Goal: Find specific page/section: Find specific page/section

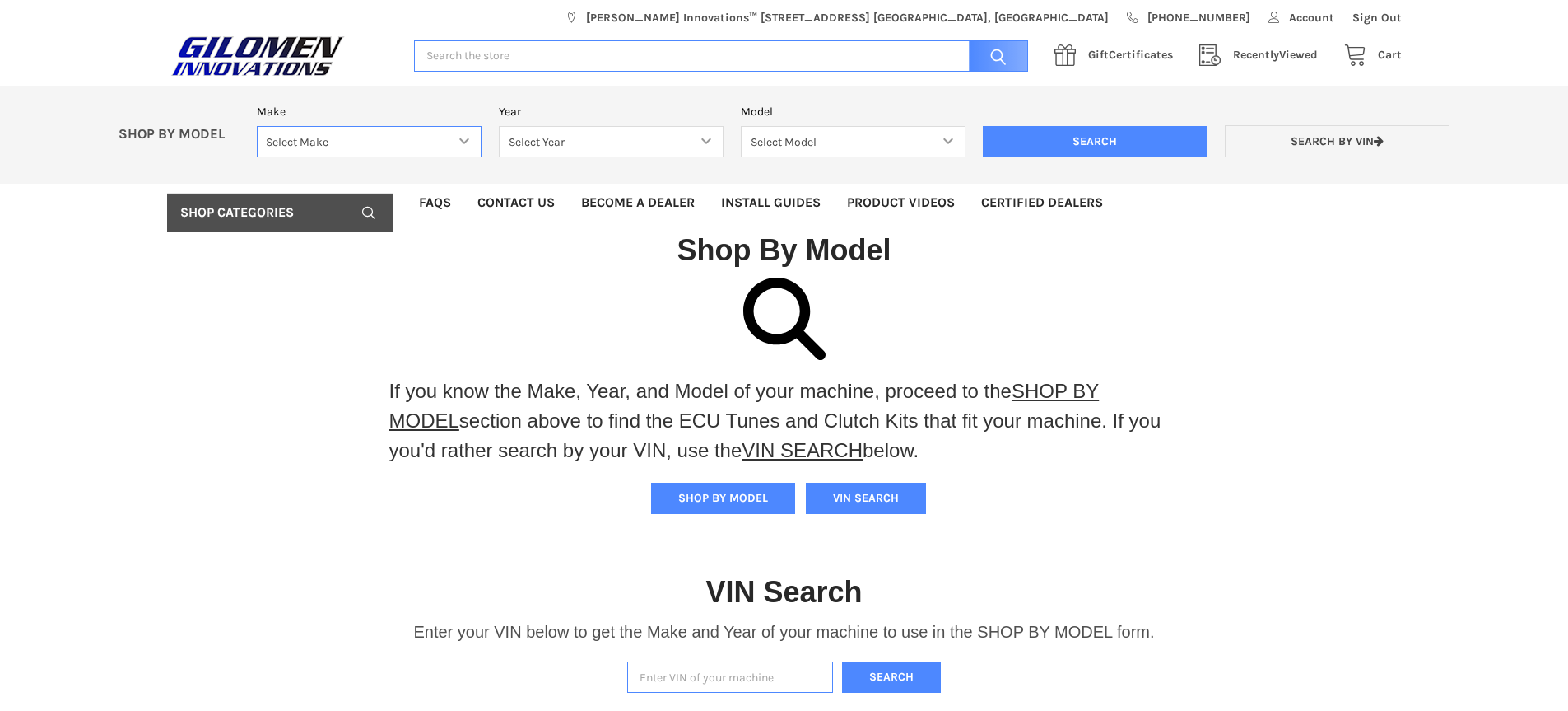
click at [462, 140] on select "Select Make Bobcat UTV Gravely UTV ACE 900 RANGER 570 Ranger 700 / 800 RANGER 9…" at bounding box center [369, 141] width 225 height 33
select select "330"
click at [257, 126] on select "Select Make Bobcat UTV Gravely UTV ACE 900 RANGER 570 Ranger 700 / 800 RANGER 9…" at bounding box center [369, 141] width 225 height 33
click at [706, 138] on select "Select Year [DATE] 2018 2019 2020 2021 2022 2023 2024 2025 2026" at bounding box center [611, 141] width 225 height 33
select select "363"
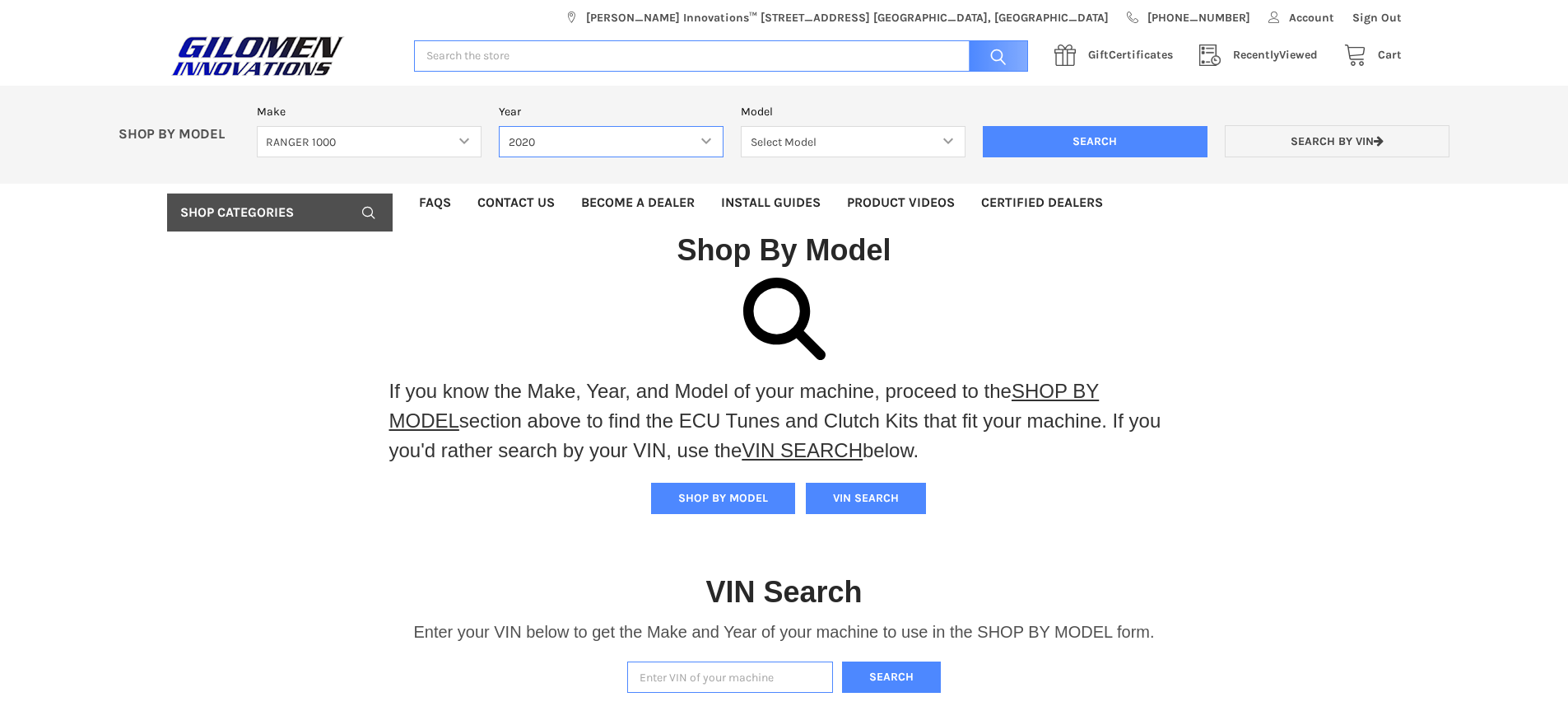
click at [498, 126] on select "Select Year [DATE] 2018 2019 2020 2021 2022 2023 2024 2025 2026" at bounding box center [611, 141] width 225 height 33
click at [949, 141] on select "Select Model Ranger 1000 Basic 61 HP Ranger 1000 Crew Basic 61 HP Ranger 1000 X…" at bounding box center [854, 141] width 225 height 33
select select "366"
click at [741, 126] on select "Select Model Ranger 1000 Basic 61 HP Ranger 1000 Crew Basic 61 HP Ranger 1000 X…" at bounding box center [854, 141] width 225 height 33
click at [1121, 139] on input "Search" at bounding box center [1096, 141] width 225 height 32
